Goal: Task Accomplishment & Management: Manage account settings

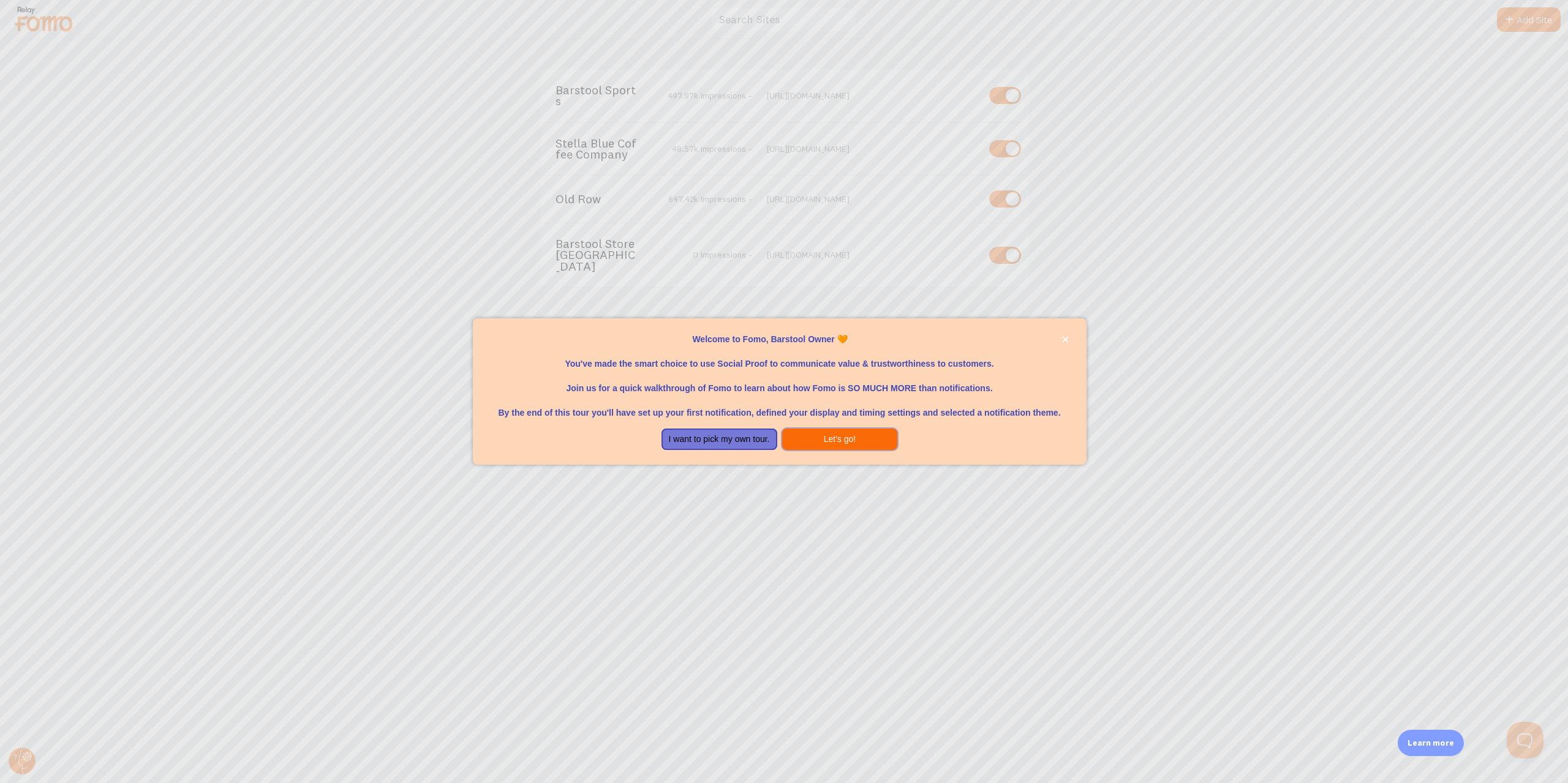
click at [848, 436] on button "Let's go!" at bounding box center [840, 440] width 116 height 22
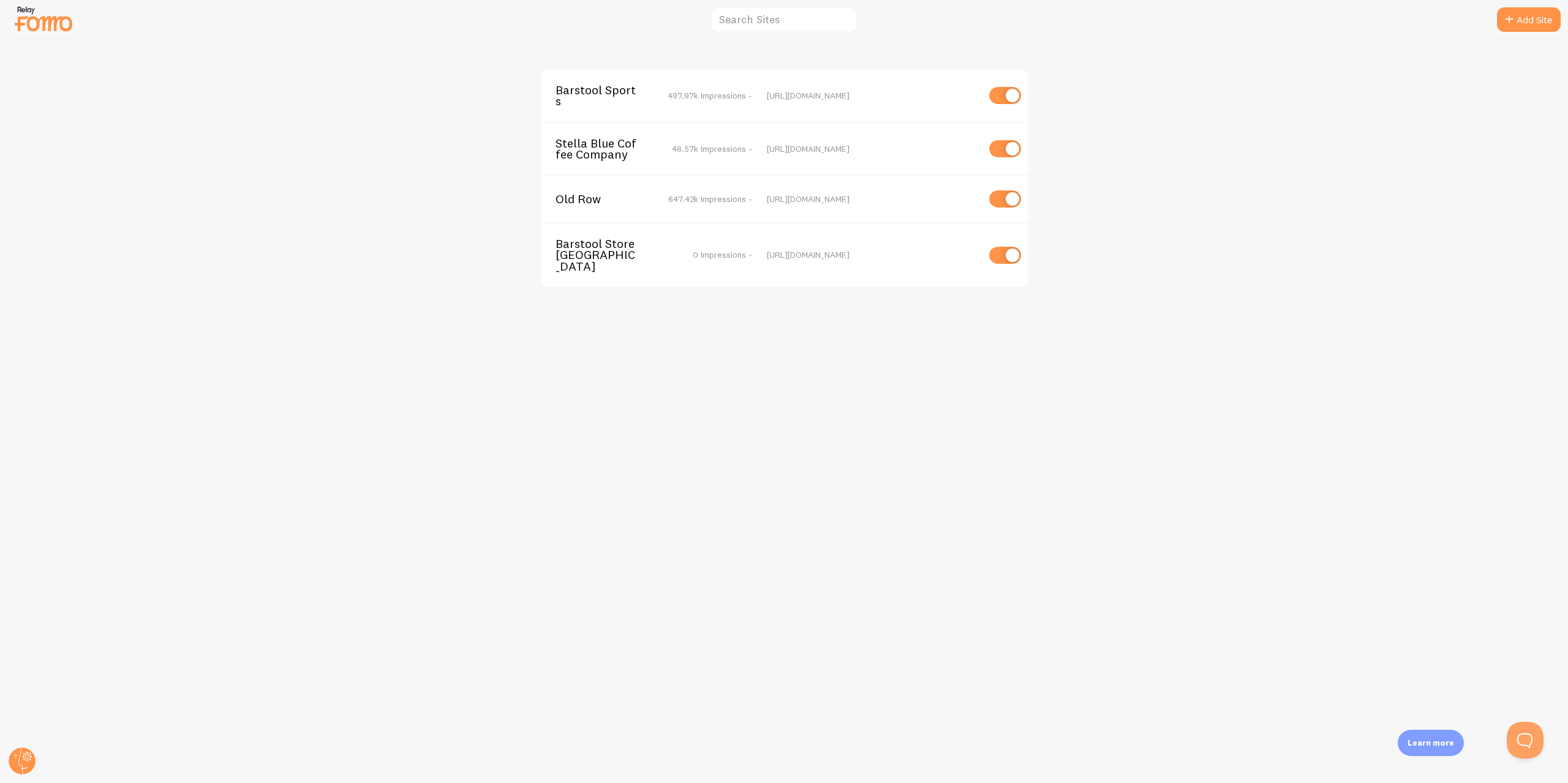
click at [610, 88] on span "Barstool Sports" at bounding box center [605, 96] width 99 height 22
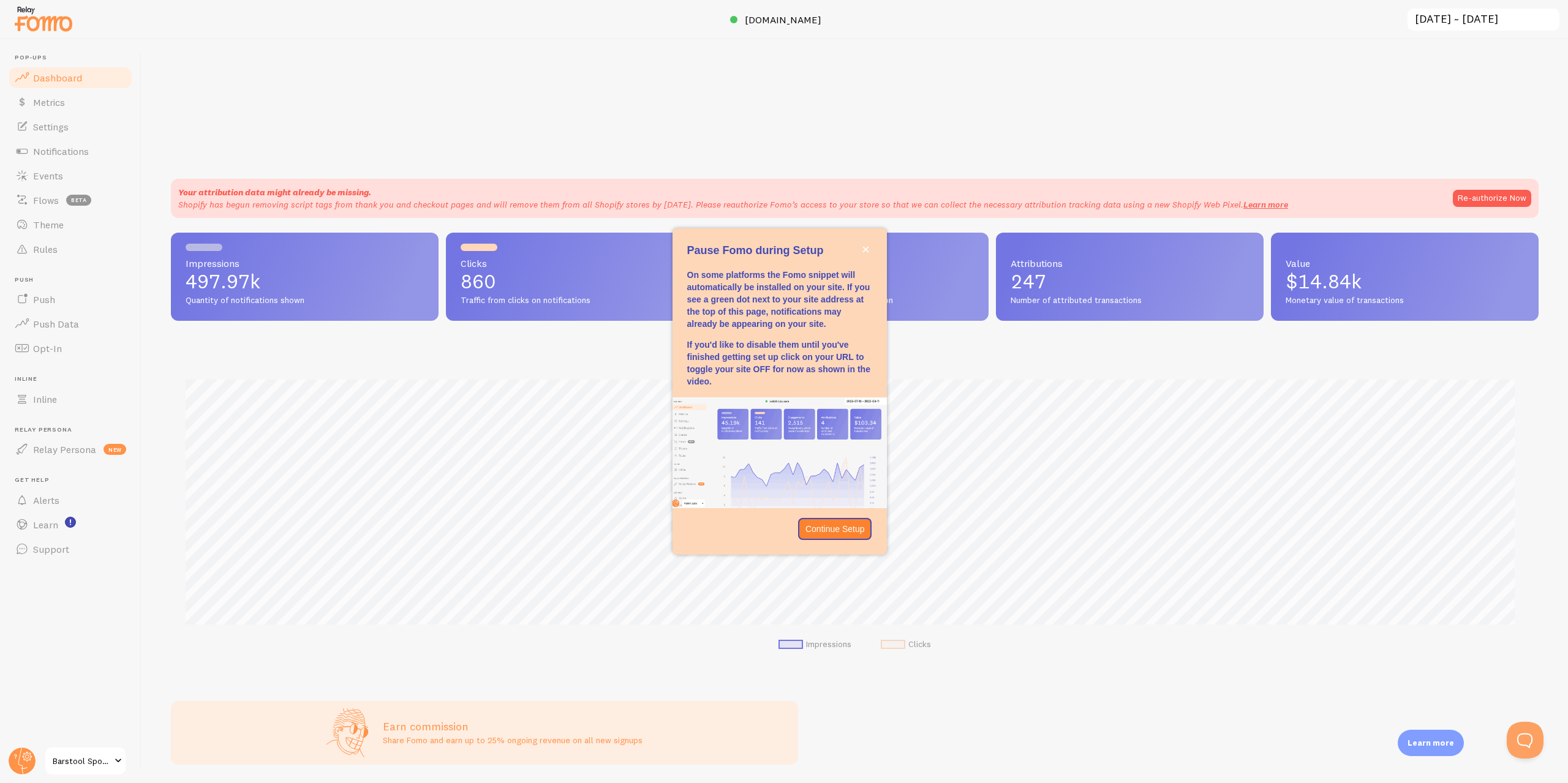
scroll to position [322, 1358]
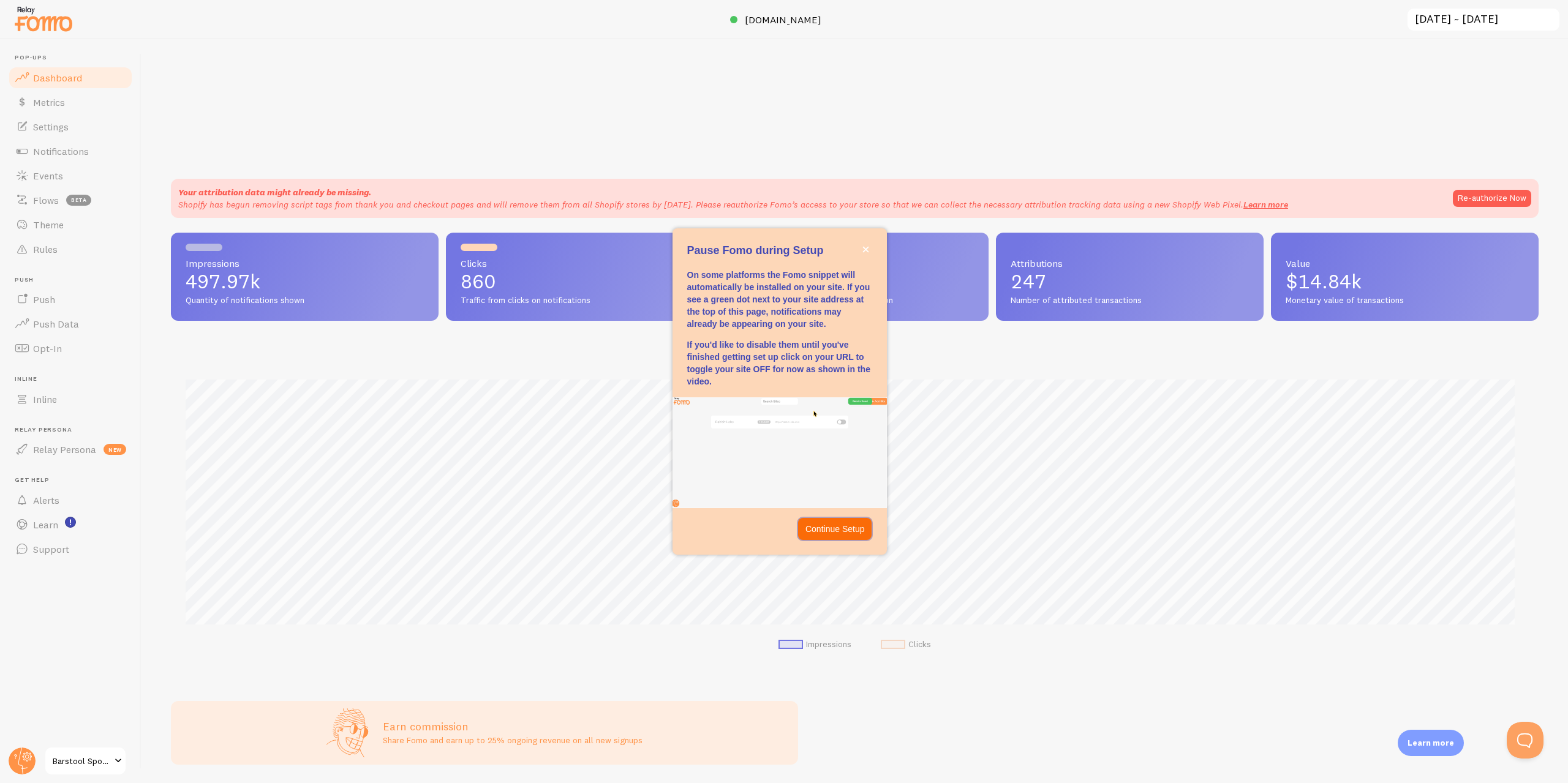
click at [841, 528] on p "Continue Setup" at bounding box center [835, 529] width 60 height 12
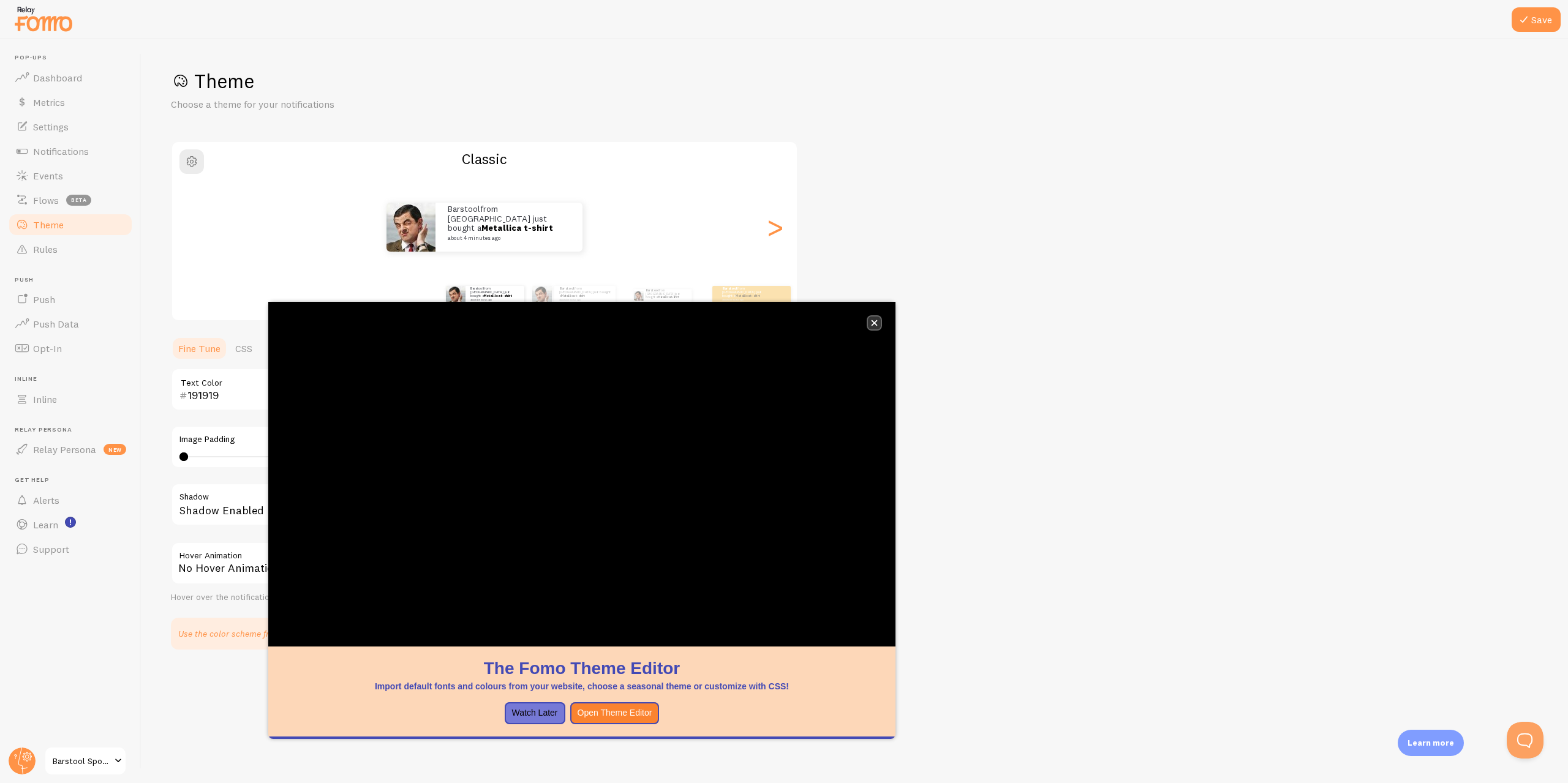
click at [878, 323] on button "close," at bounding box center [874, 323] width 13 height 13
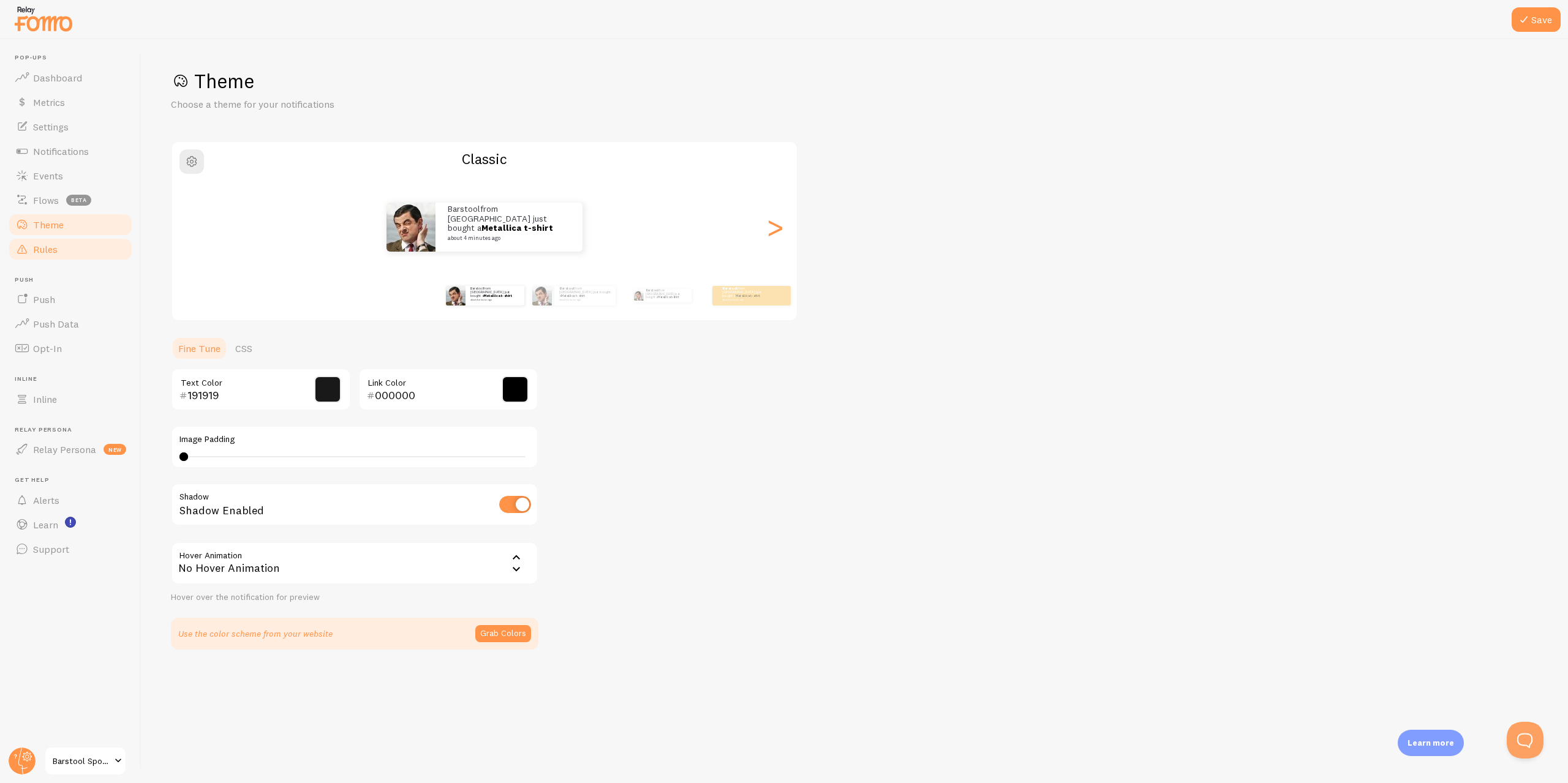
click at [44, 253] on span "Rules" at bounding box center [45, 249] width 25 height 12
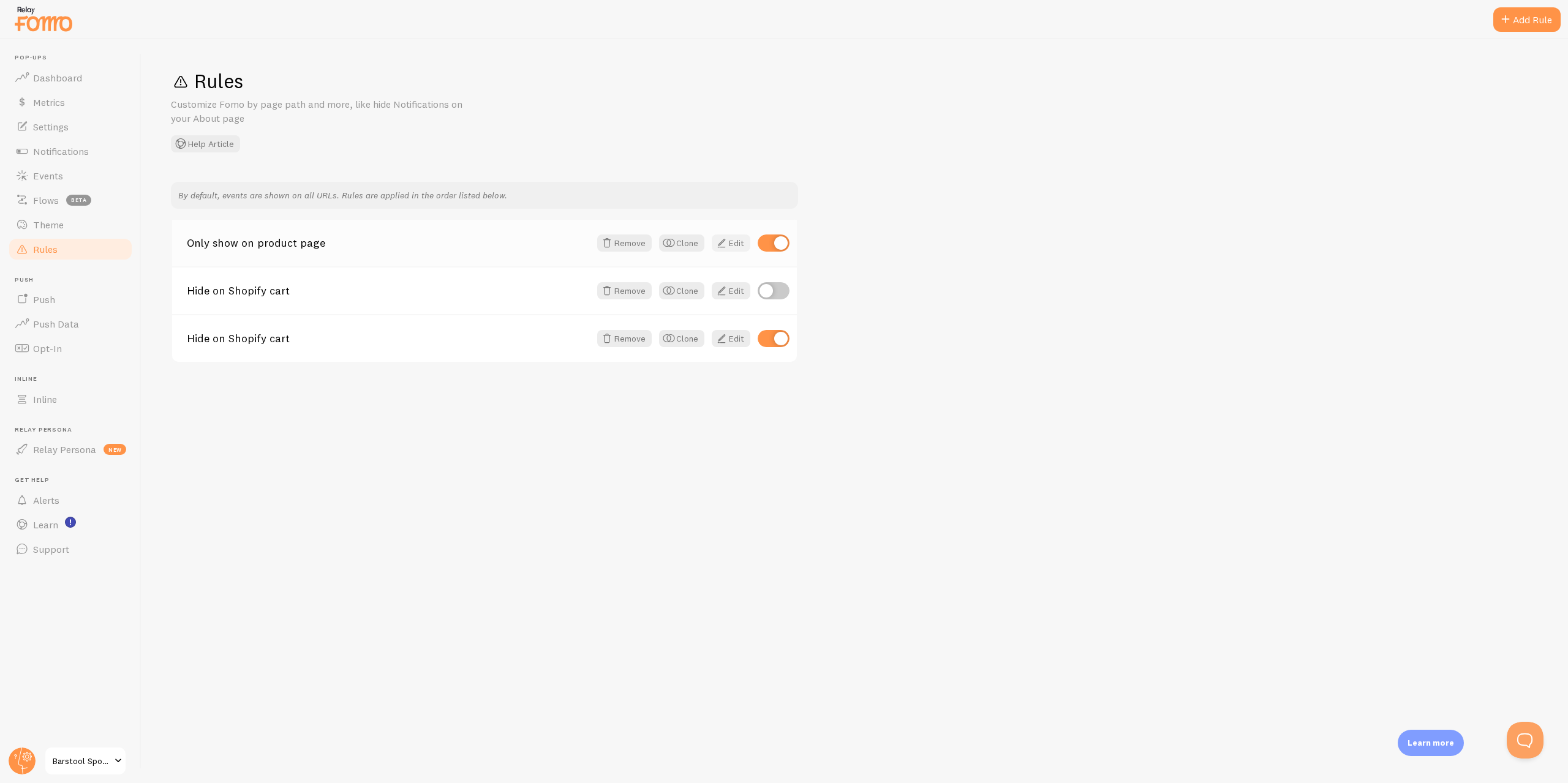
click at [731, 249] on link "Edit" at bounding box center [731, 243] width 38 height 18
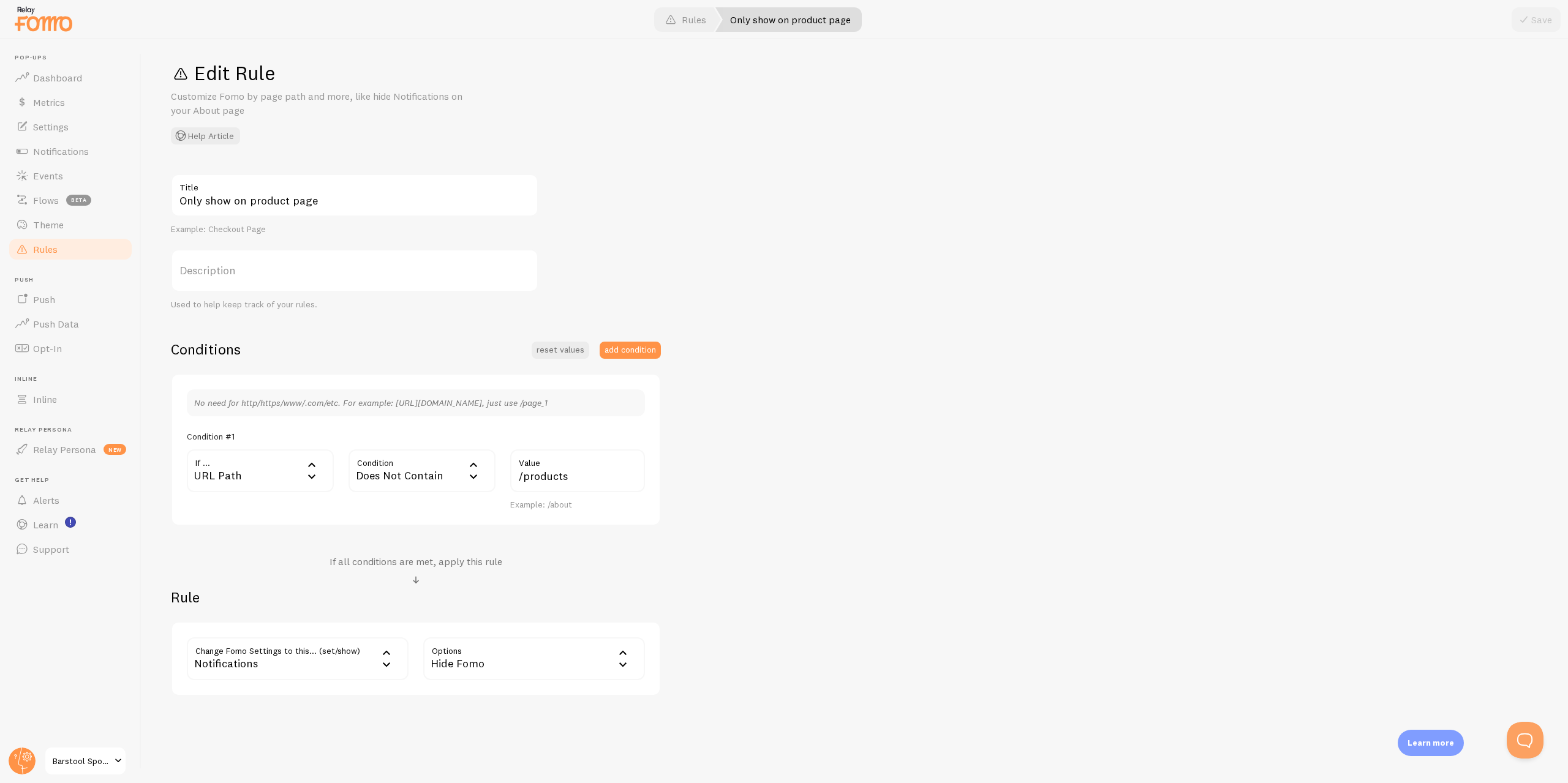
scroll to position [29, 0]
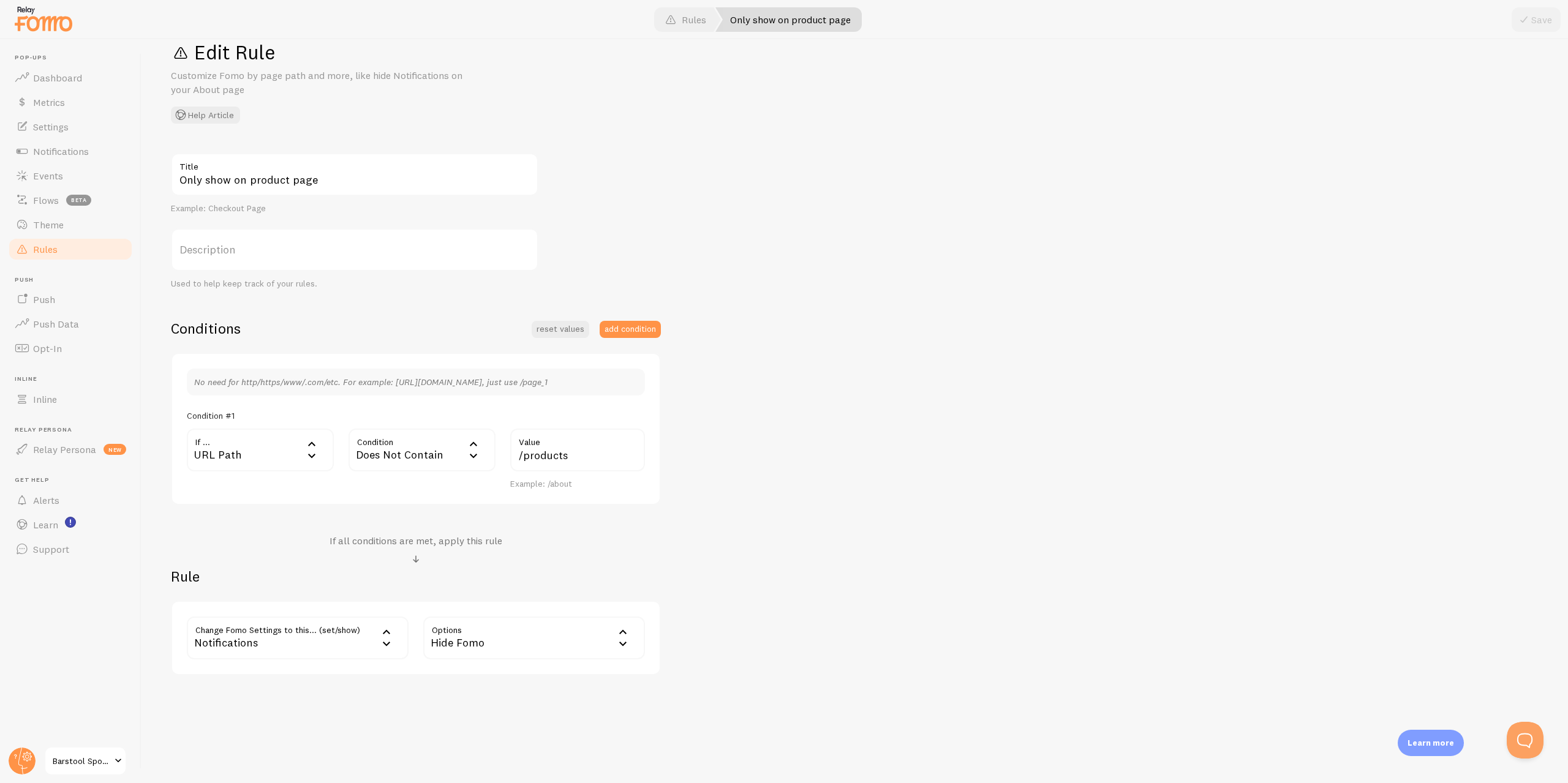
click at [31, 246] on link "Rules" at bounding box center [70, 249] width 126 height 25
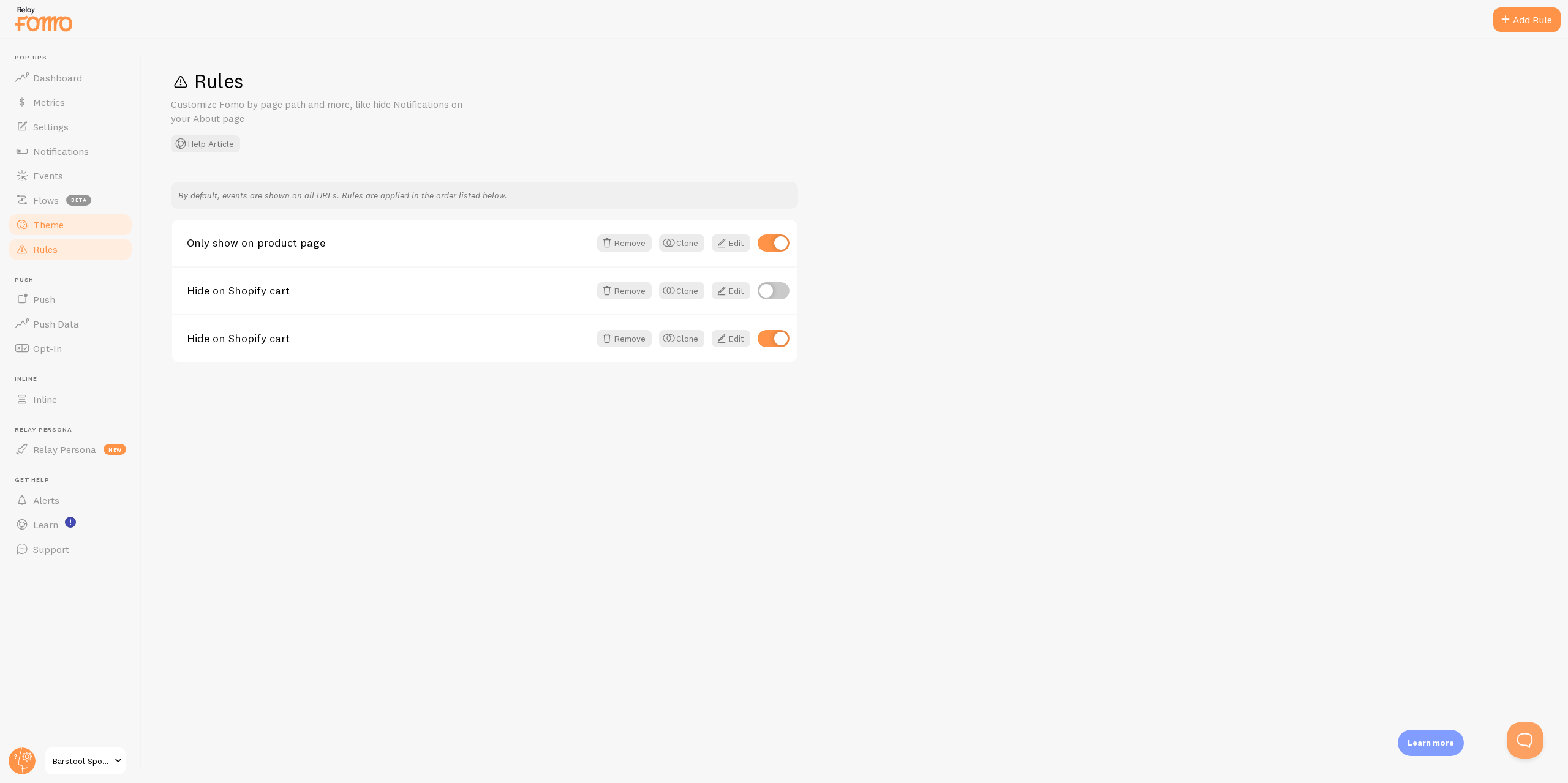
click at [42, 229] on span "Theme" at bounding box center [49, 224] width 30 height 12
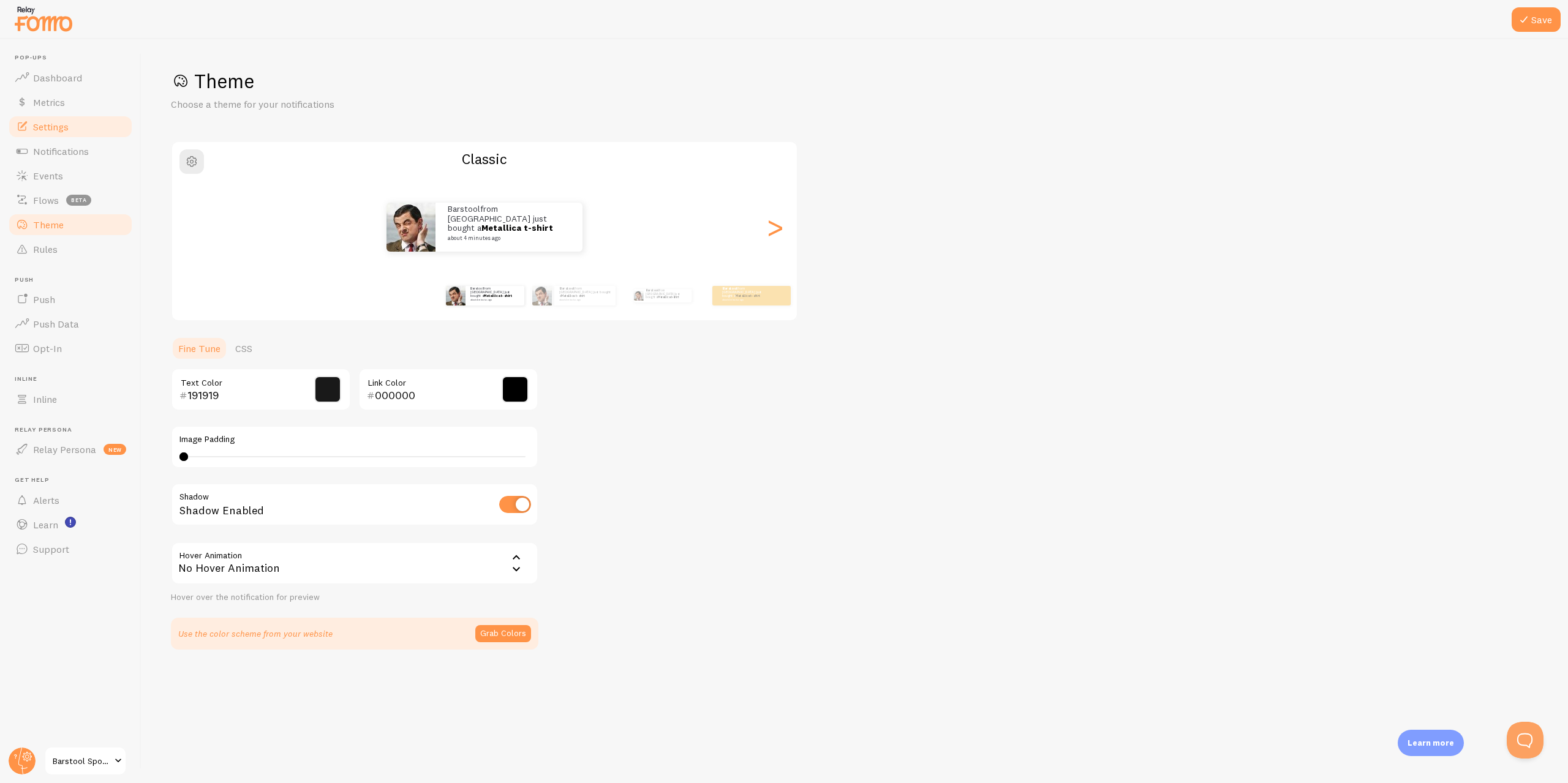
click at [47, 131] on span "Settings" at bounding box center [51, 126] width 36 height 12
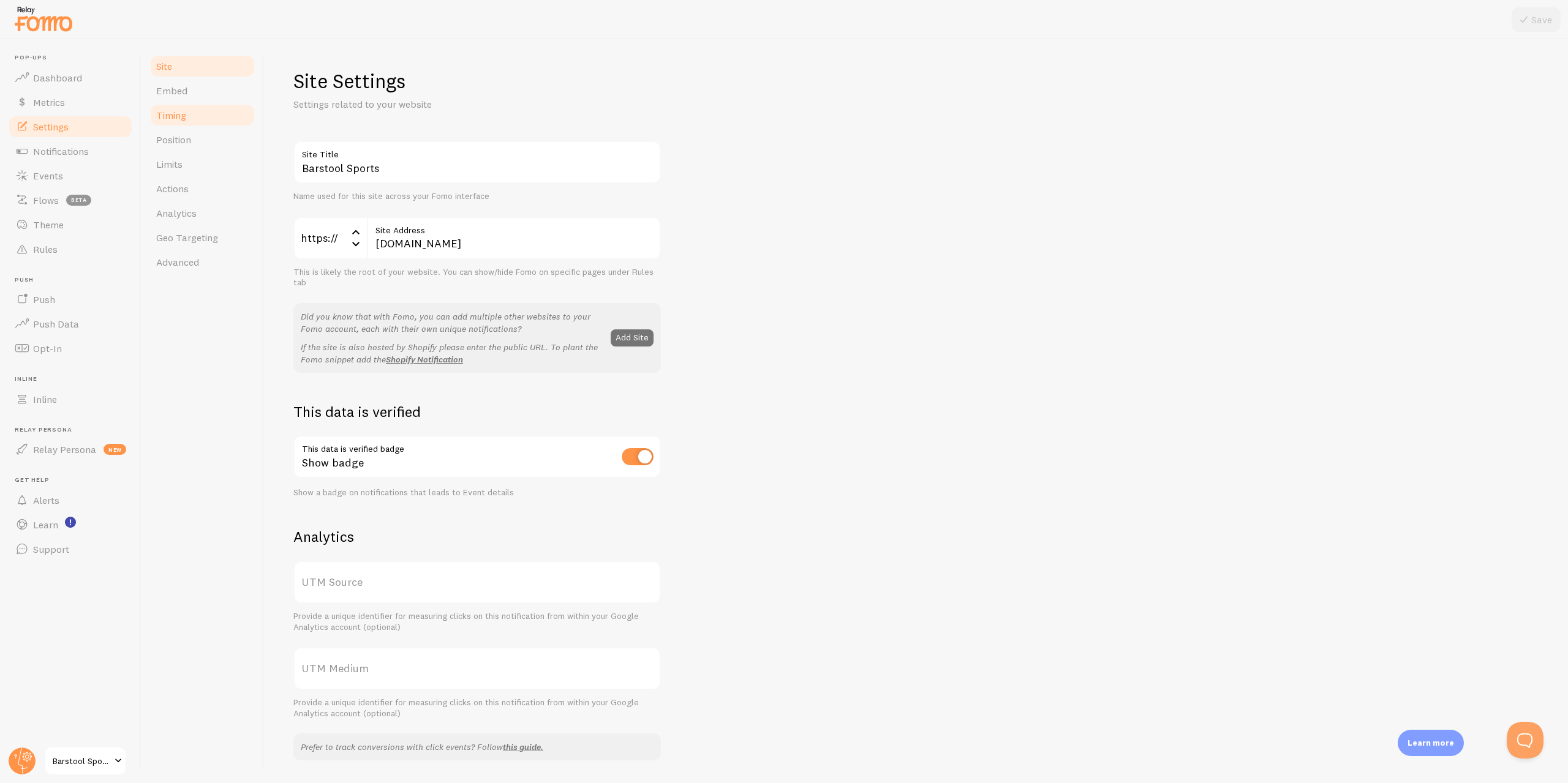
click at [174, 115] on span "Timing" at bounding box center [171, 115] width 30 height 12
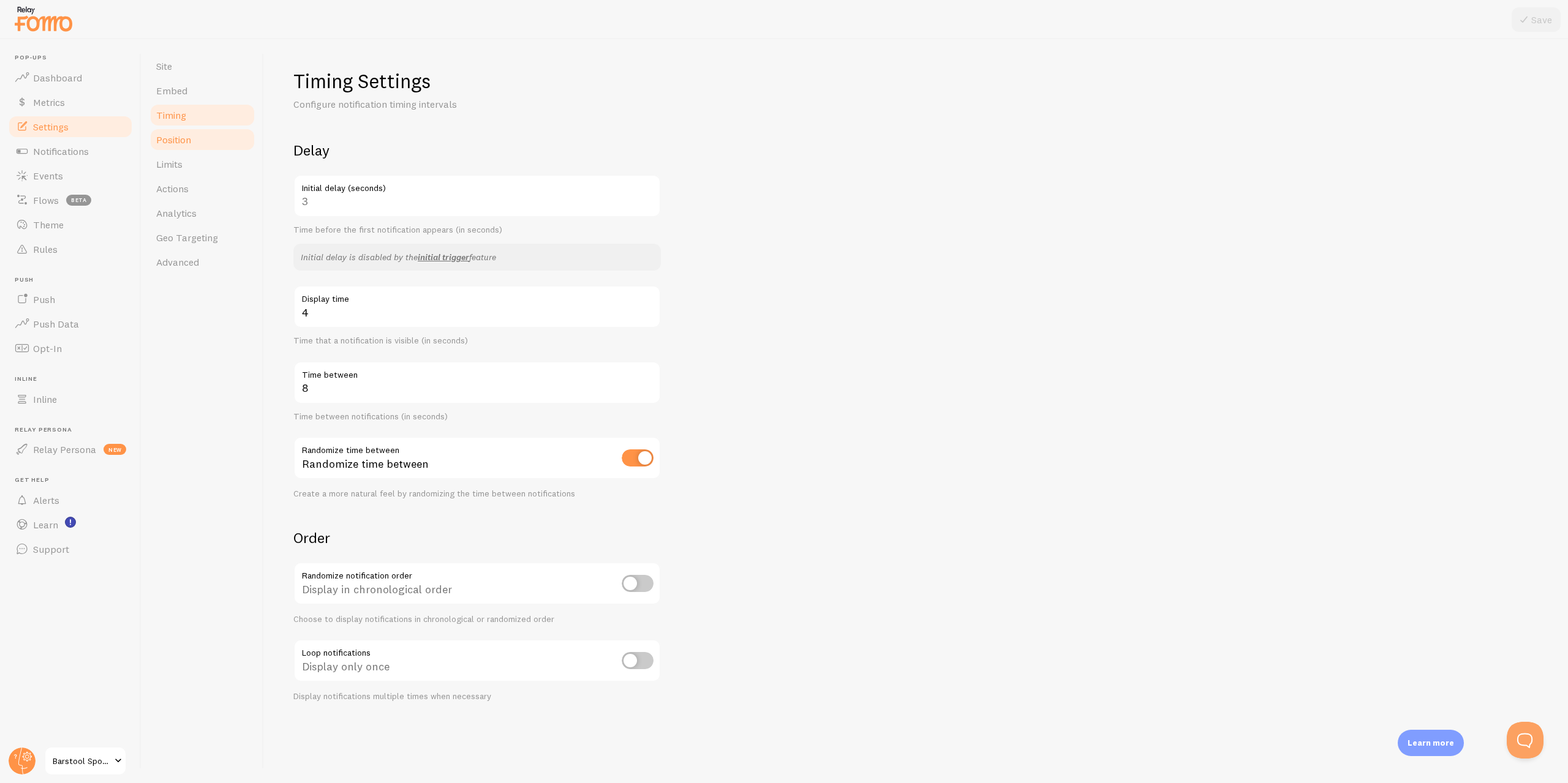
click at [176, 131] on link "Position" at bounding box center [202, 139] width 108 height 25
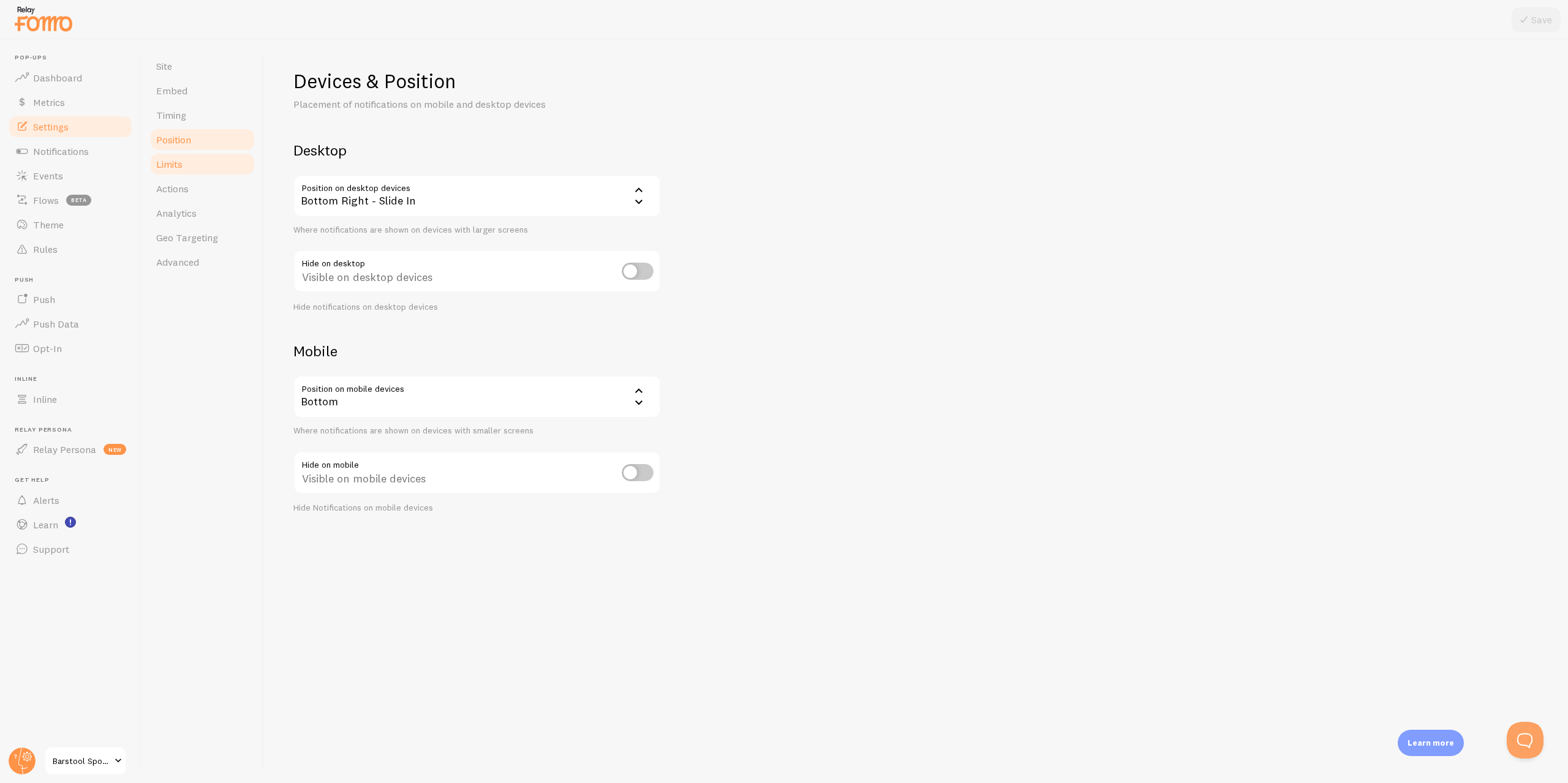
click at [176, 161] on span "Limits" at bounding box center [169, 163] width 26 height 12
